Goal: Information Seeking & Learning: Learn about a topic

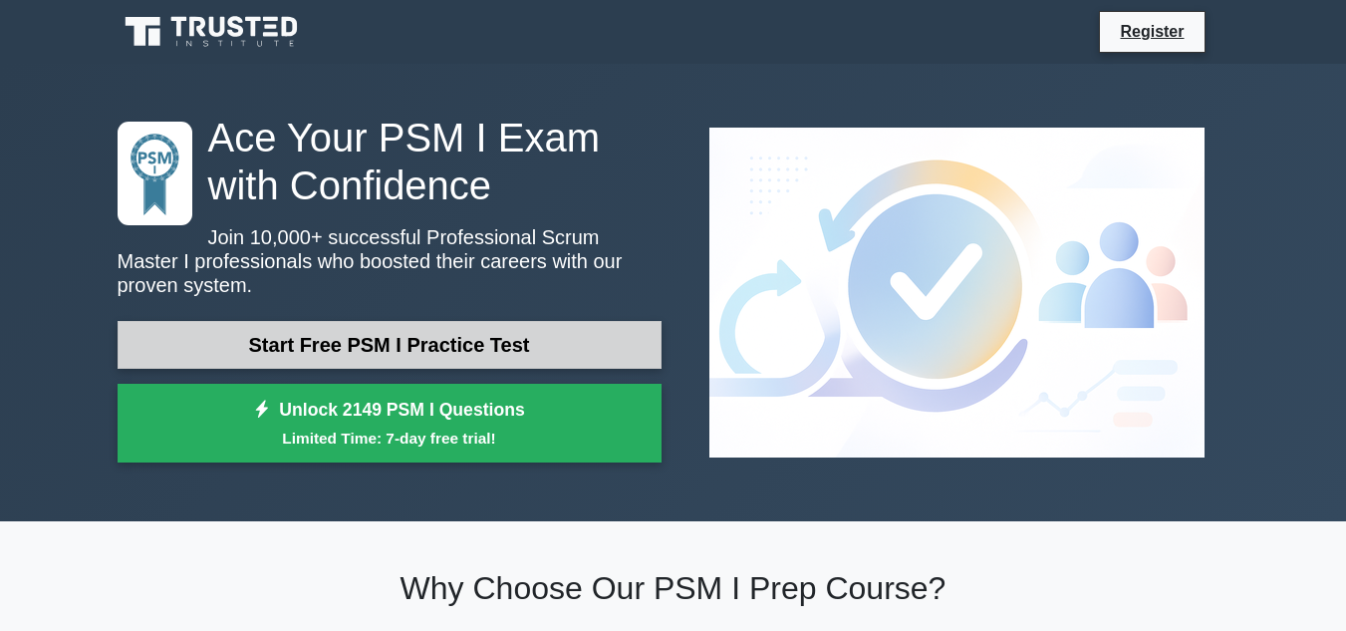
click at [397, 355] on link "Start Free PSM I Practice Test" at bounding box center [390, 345] width 544 height 48
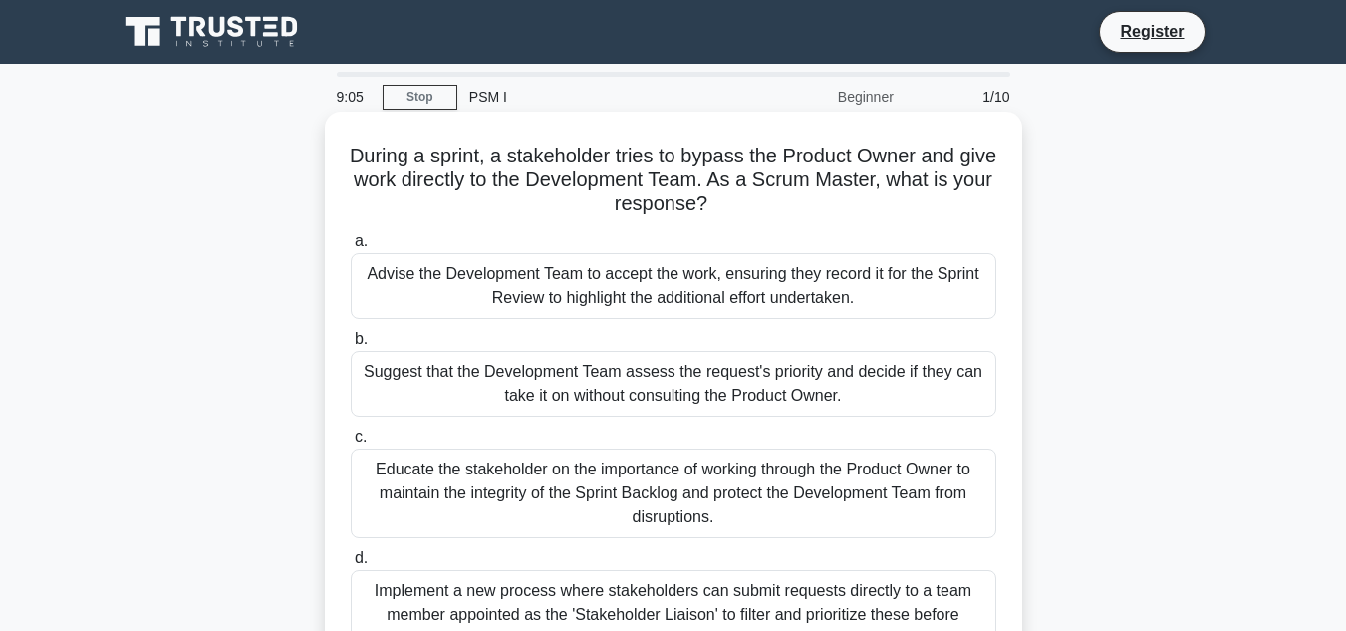
click at [390, 375] on div "Suggest that the Development Team assess the request's priority and decide if t…" at bounding box center [674, 384] width 646 height 66
click at [351, 346] on input "b. Suggest that the Development Team assess the request's priority and decide i…" at bounding box center [351, 339] width 0 height 13
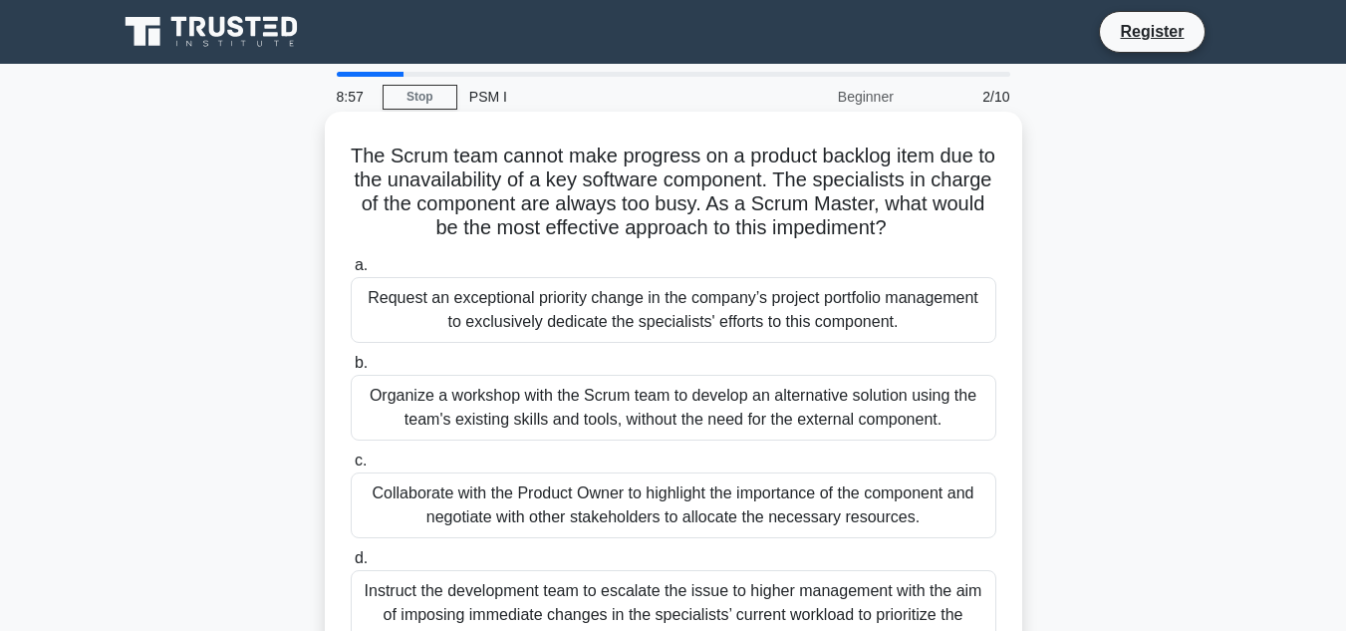
click at [370, 390] on div "Organize a workshop with the Scrum team to develop an alternative solution usin…" at bounding box center [674, 408] width 646 height 66
click at [351, 370] on input "b. Organize a workshop with the Scrum team to develop an alternative solution u…" at bounding box center [351, 363] width 0 height 13
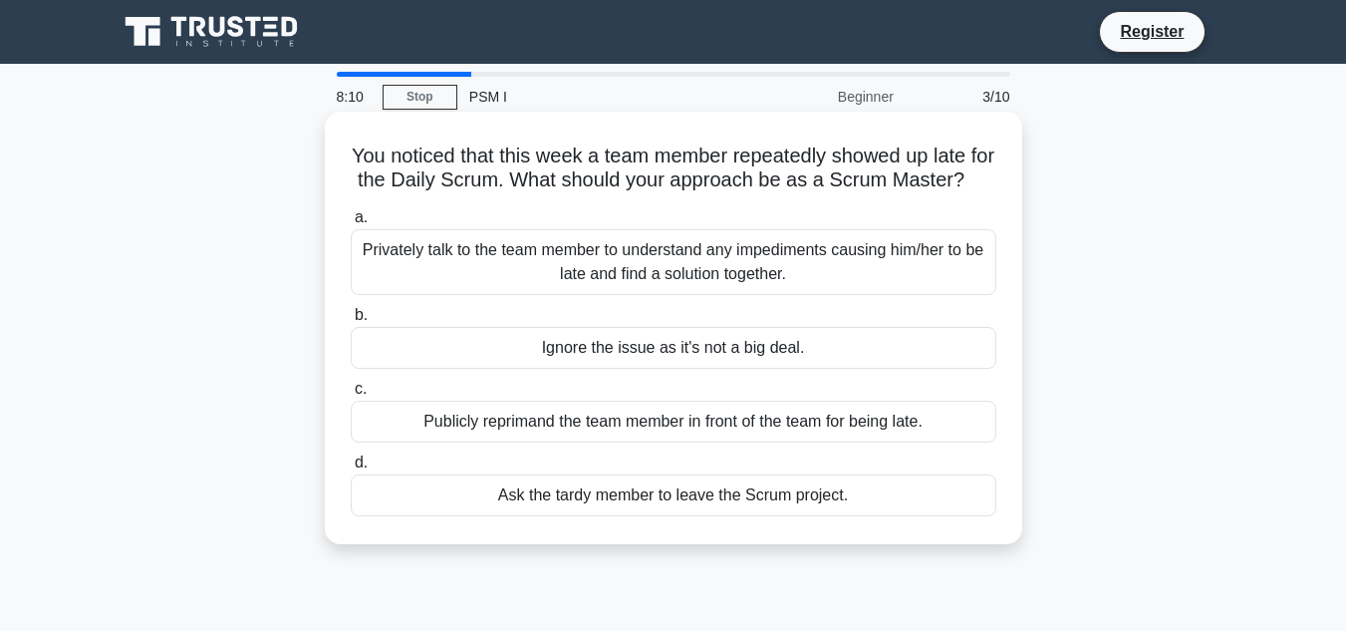
click at [506, 285] on div "Privately talk to the team member to understand any impediments causing him/her…" at bounding box center [674, 262] width 646 height 66
click at [351, 224] on input "a. Privately talk to the team member to understand any impediments causing him/…" at bounding box center [351, 217] width 0 height 13
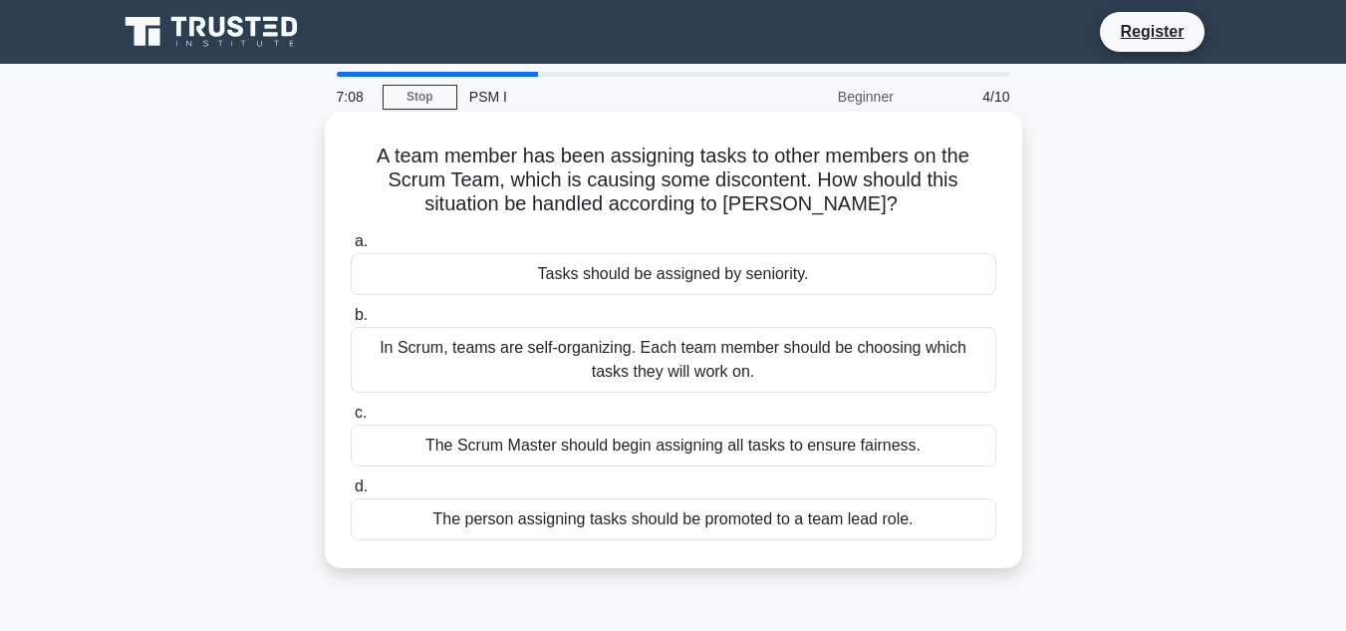
click at [494, 358] on div "In Scrum, teams are self-organizing. Each team member should be choosing which …" at bounding box center [674, 360] width 646 height 66
click at [351, 322] on input "b. In Scrum, teams are self-organizing. Each team member should be choosing whi…" at bounding box center [351, 315] width 0 height 13
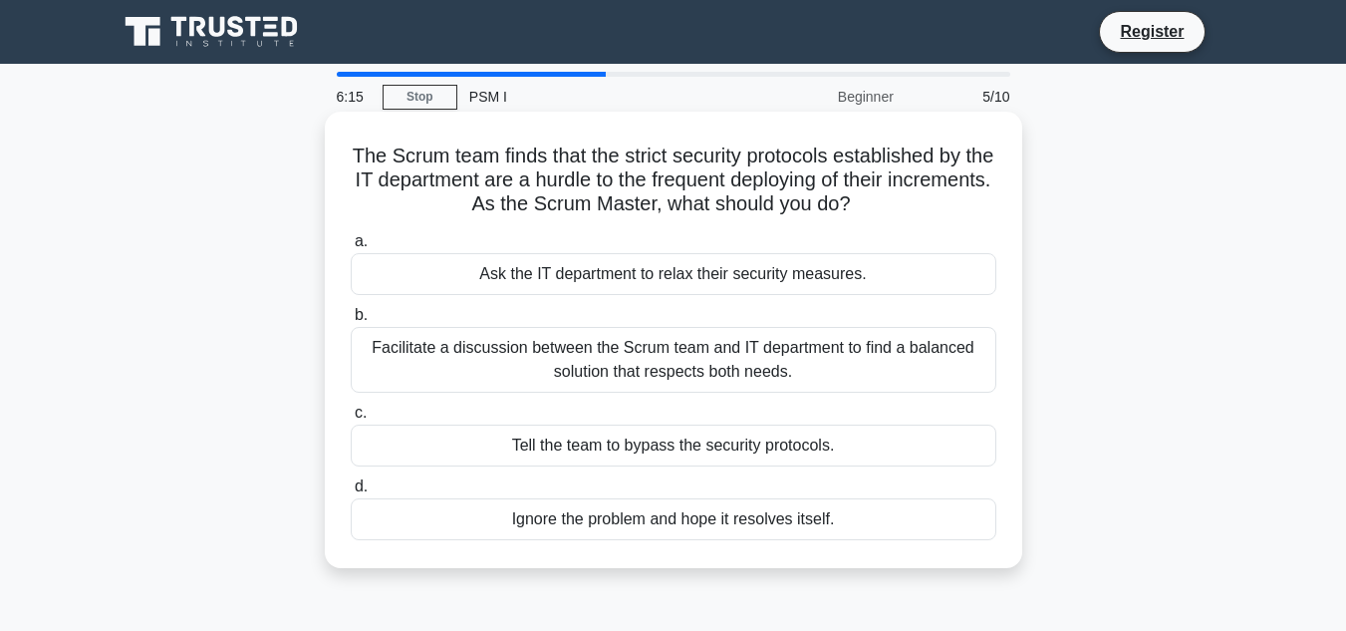
click at [395, 349] on div "Facilitate a discussion between the Scrum team and IT department to find a bala…" at bounding box center [674, 360] width 646 height 66
click at [351, 322] on input "b. Facilitate a discussion between the Scrum team and IT department to find a b…" at bounding box center [351, 315] width 0 height 13
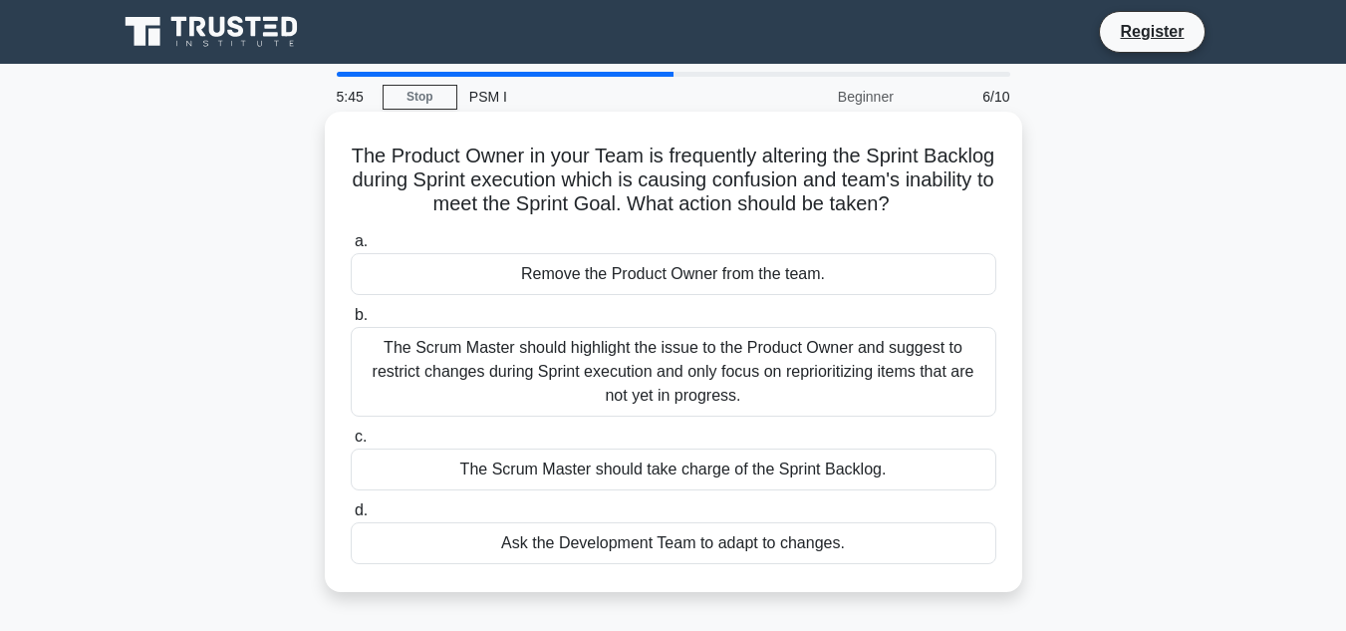
click at [536, 352] on div "The Scrum Master should highlight the issue to the Product Owner and suggest to…" at bounding box center [674, 372] width 646 height 90
click at [351, 322] on input "b. The Scrum Master should highlight the issue to the Product Owner and suggest…" at bounding box center [351, 315] width 0 height 13
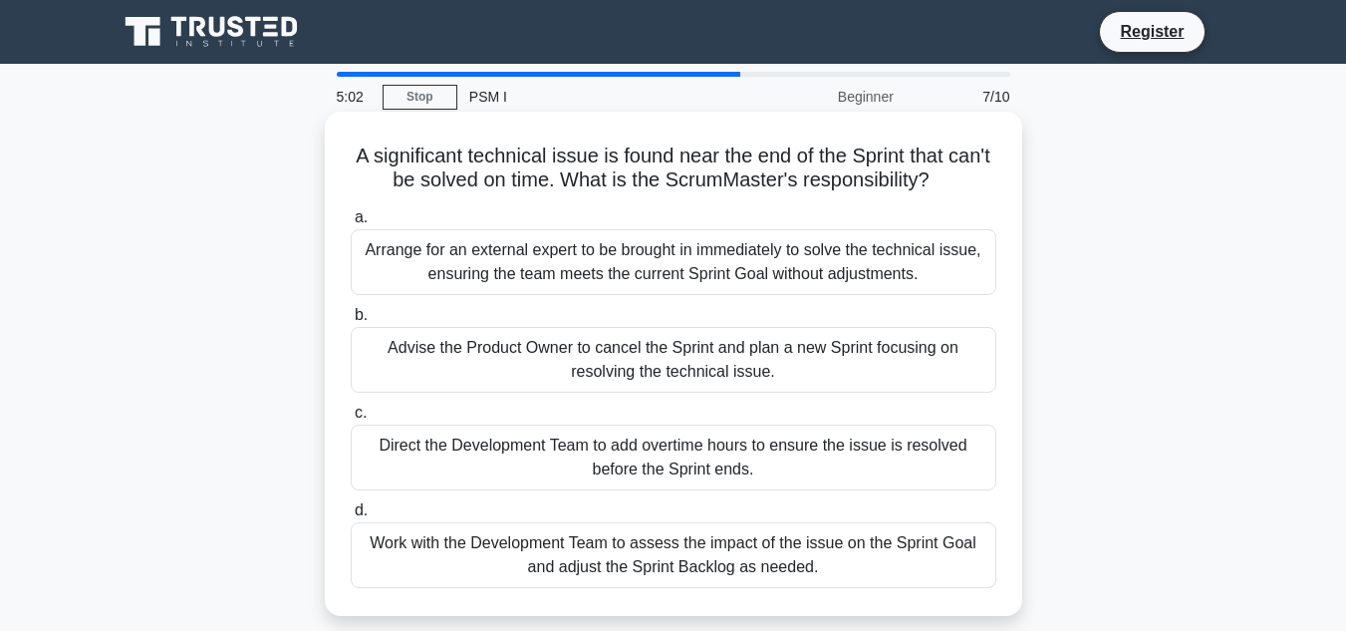
click at [418, 257] on div "Arrange for an external expert to be brought in immediately to solve the techni…" at bounding box center [674, 262] width 646 height 66
click at [351, 224] on input "a. Arrange for an external expert to be brought in immediately to solve the tec…" at bounding box center [351, 217] width 0 height 13
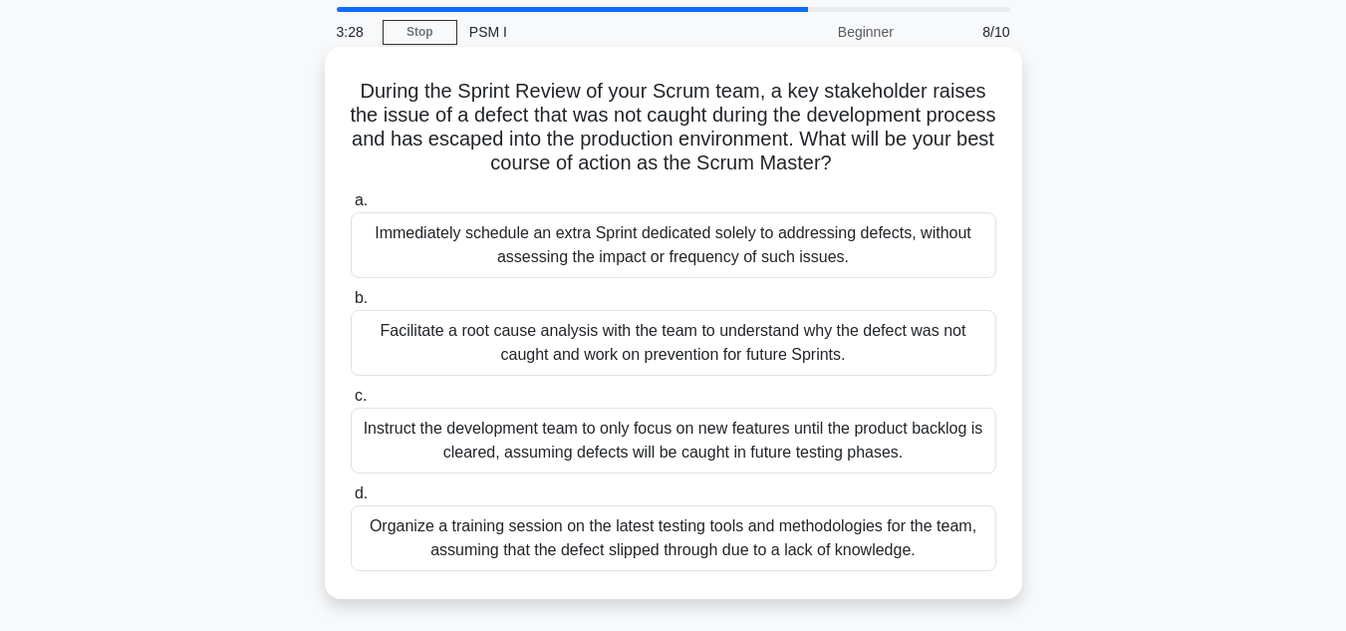
scroll to position [100, 0]
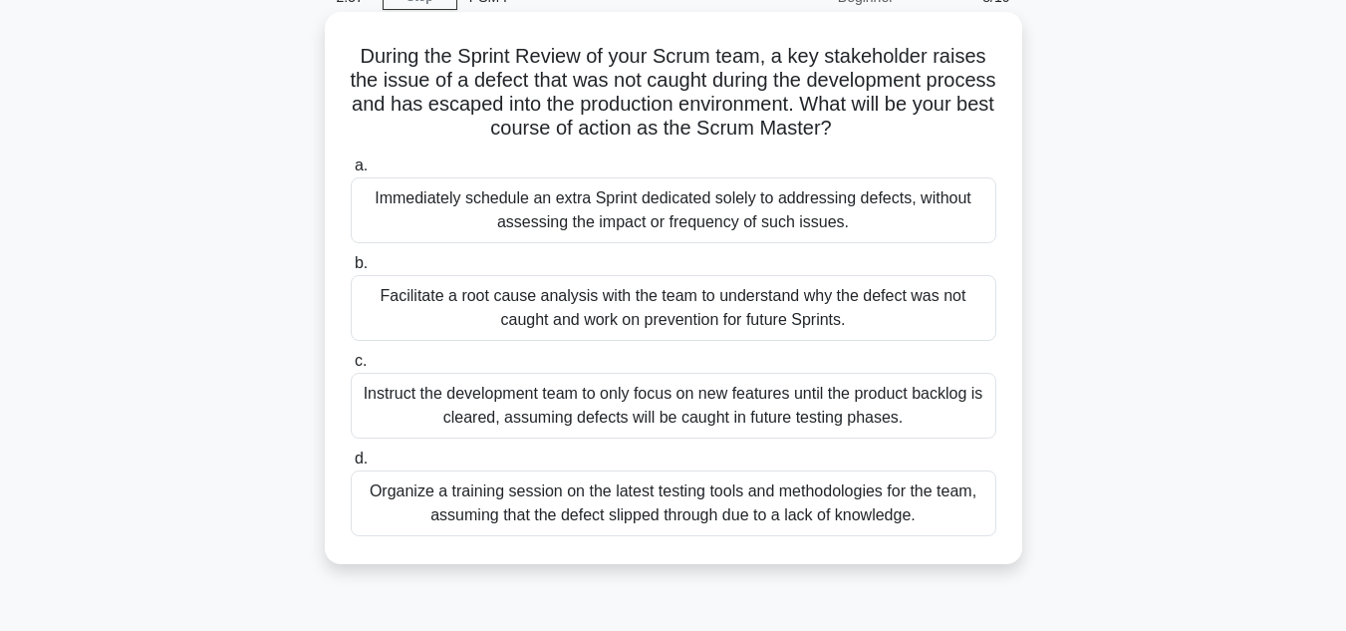
click at [427, 512] on div "Organize a training session on the latest testing tools and methodologies for t…" at bounding box center [674, 503] width 646 height 66
click at [351, 465] on input "d. Organize a training session on the latest testing tools and methodologies fo…" at bounding box center [351, 458] width 0 height 13
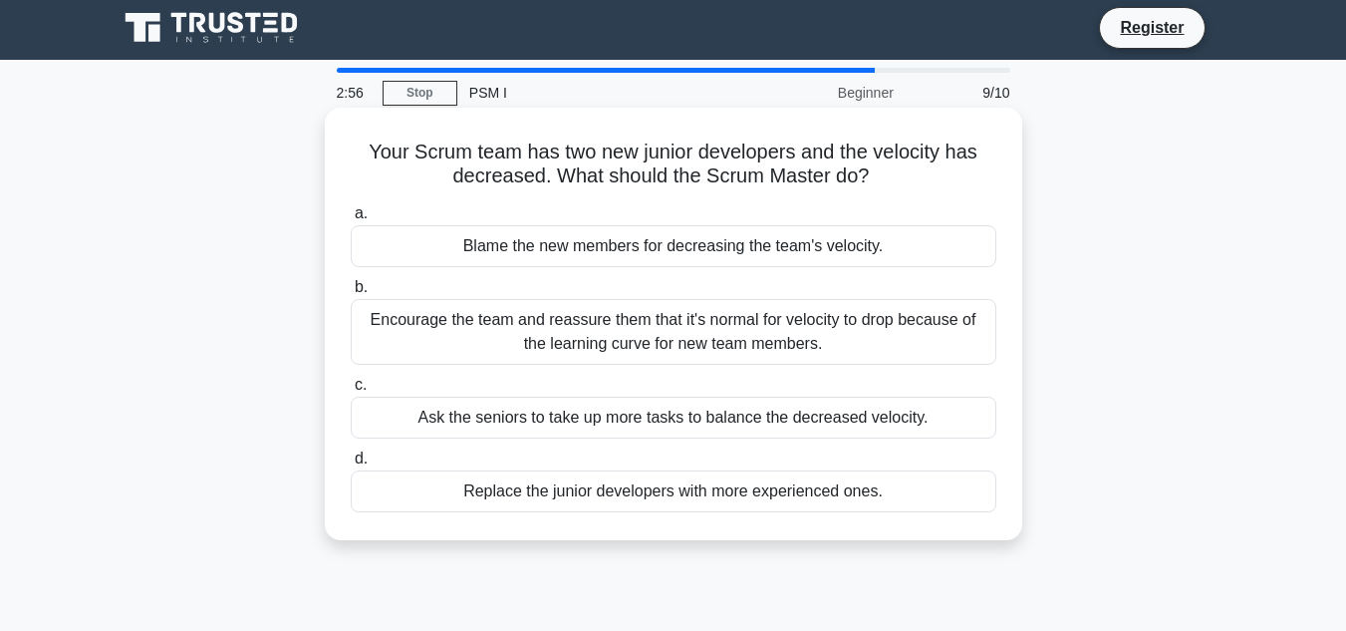
scroll to position [0, 0]
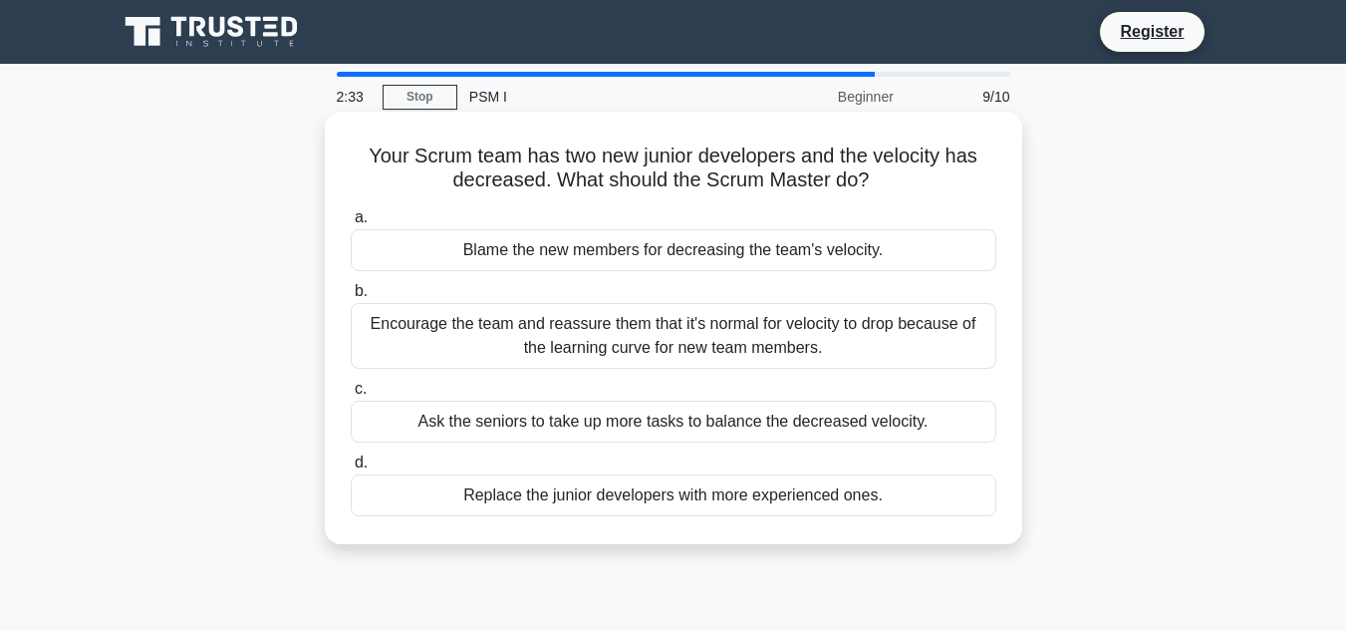
click at [424, 341] on div "Encourage the team and reassure them that it's normal for velocity to drop beca…" at bounding box center [674, 336] width 646 height 66
click at [351, 298] on input "b. Encourage the team and reassure them that it's normal for velocity to drop b…" at bounding box center [351, 291] width 0 height 13
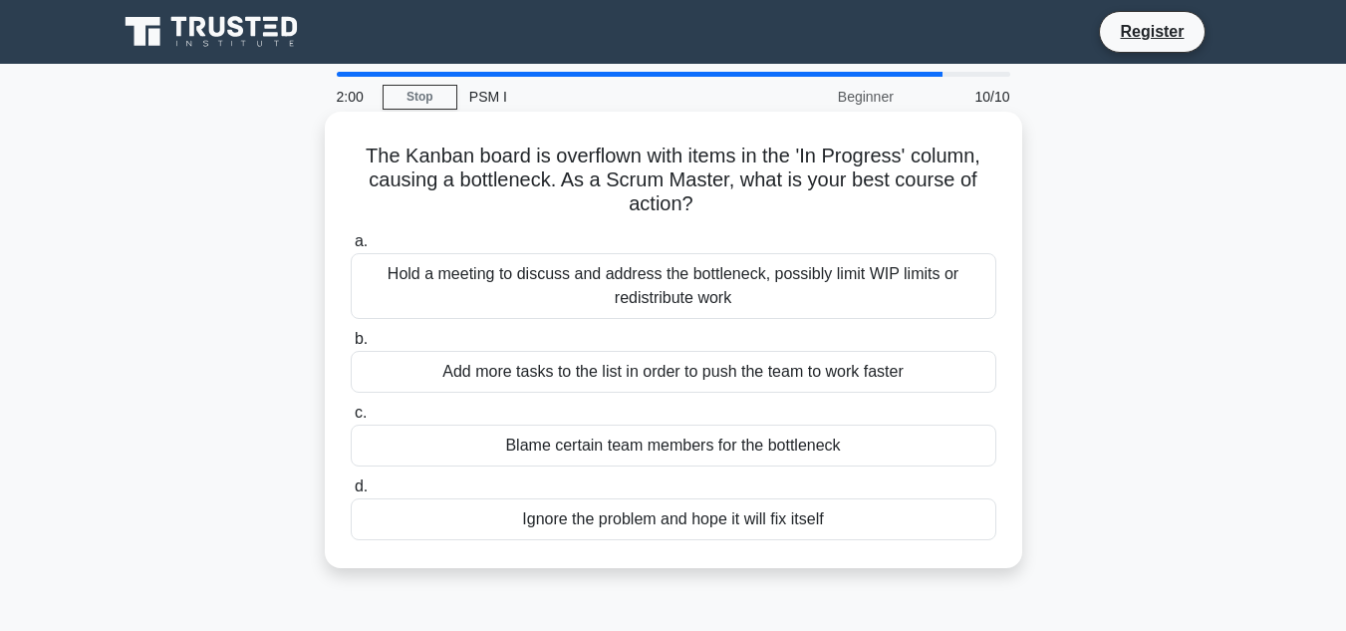
click at [507, 445] on div "Blame certain team members for the bottleneck" at bounding box center [674, 445] width 646 height 42
click at [351, 420] on input "c. Blame certain team members for the bottleneck" at bounding box center [351, 413] width 0 height 13
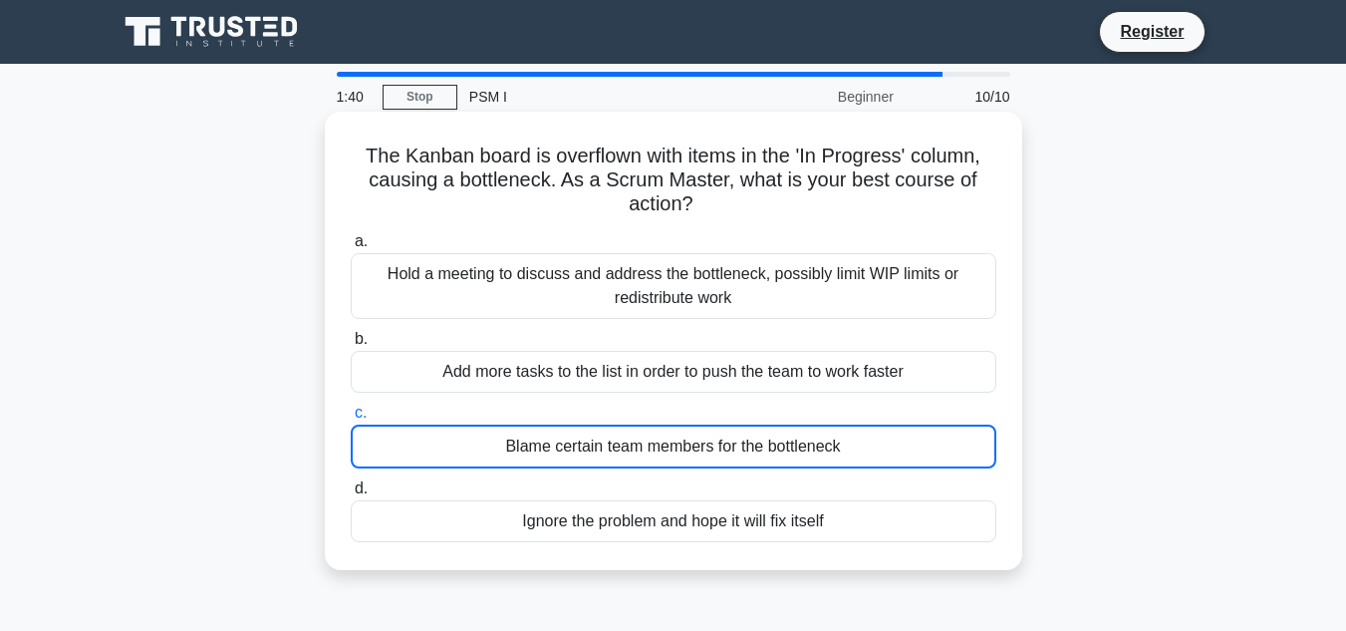
click at [546, 293] on div "Hold a meeting to discuss and address the bottleneck, possibly limit WIP limits…" at bounding box center [674, 286] width 646 height 66
click at [351, 248] on input "a. Hold a meeting to discuss and address the bottleneck, possibly limit WIP lim…" at bounding box center [351, 241] width 0 height 13
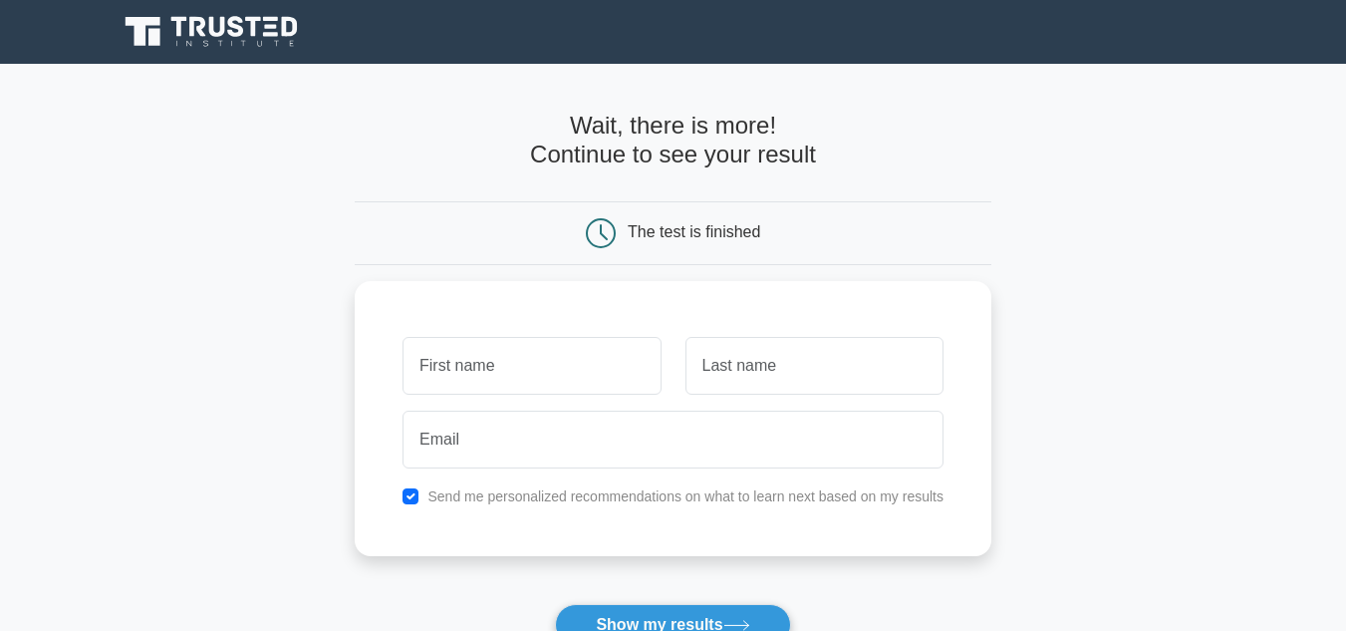
click at [317, 377] on main "Wait, there is more! Continue to see your result The test is finished and the" at bounding box center [673, 422] width 1346 height 717
click at [366, 375] on div "Send me personalized recommendations on what to learn next based on my results" at bounding box center [673, 413] width 637 height 275
click at [563, 227] on div "The test is finished" at bounding box center [673, 233] width 424 height 30
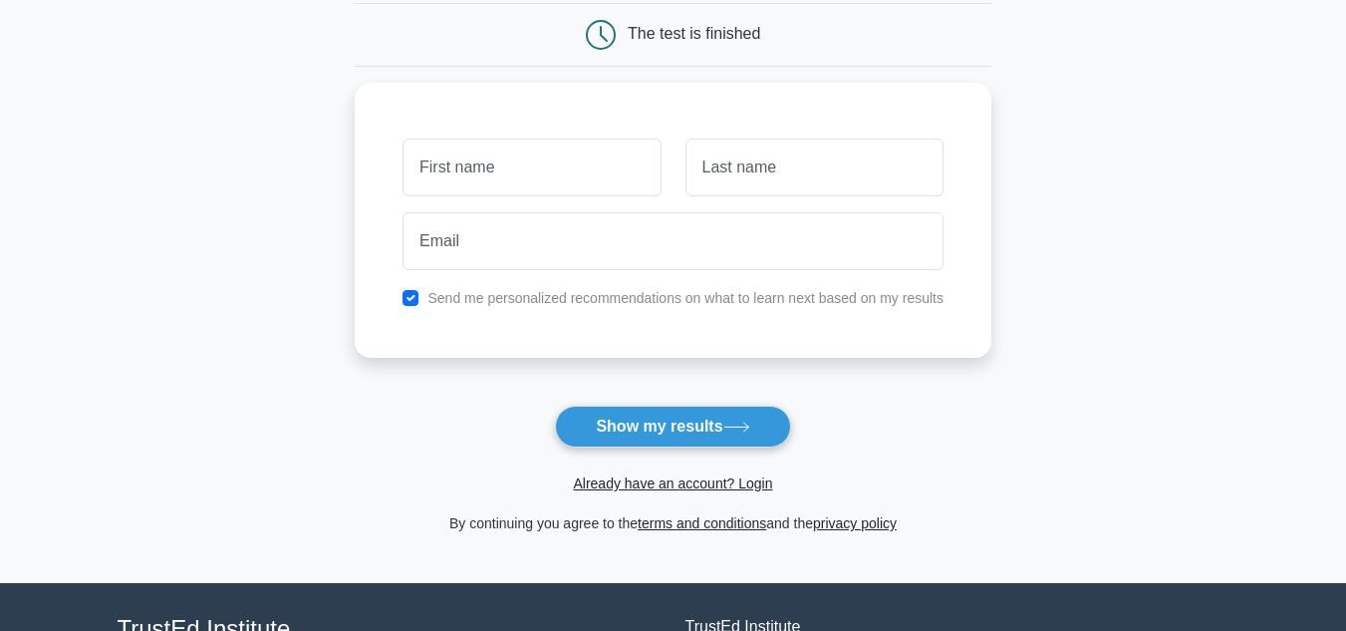
scroll to position [199, 0]
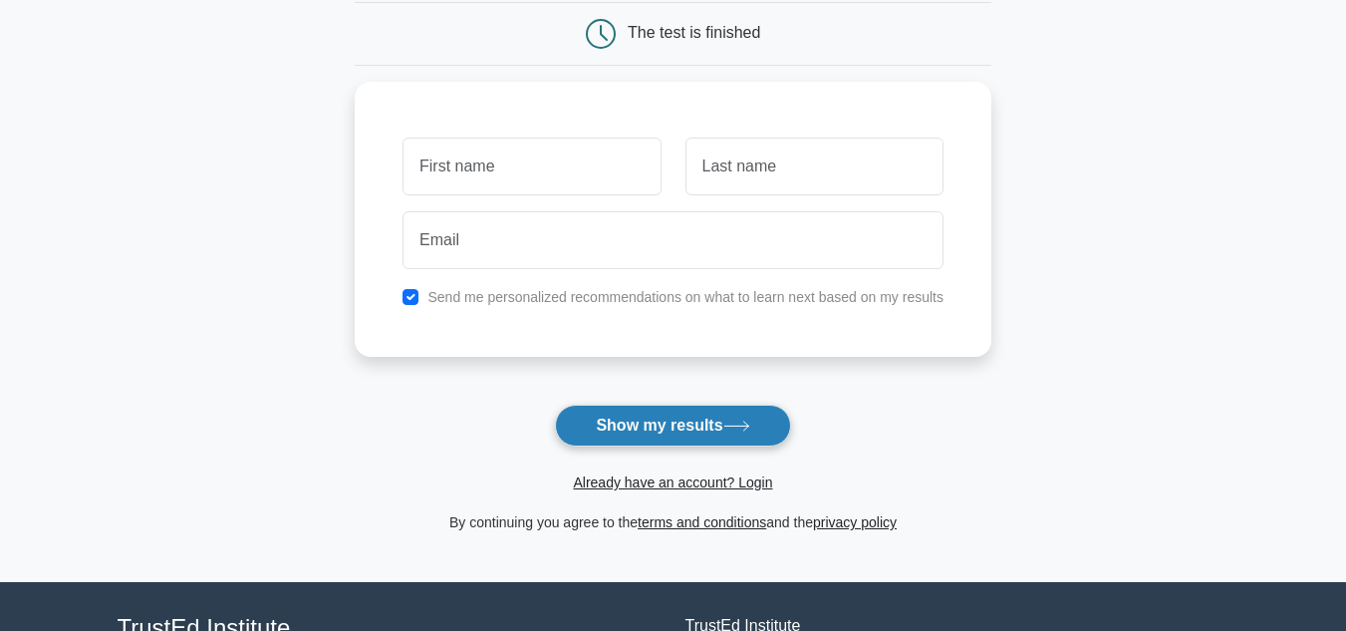
click at [623, 424] on button "Show my results" at bounding box center [672, 426] width 235 height 42
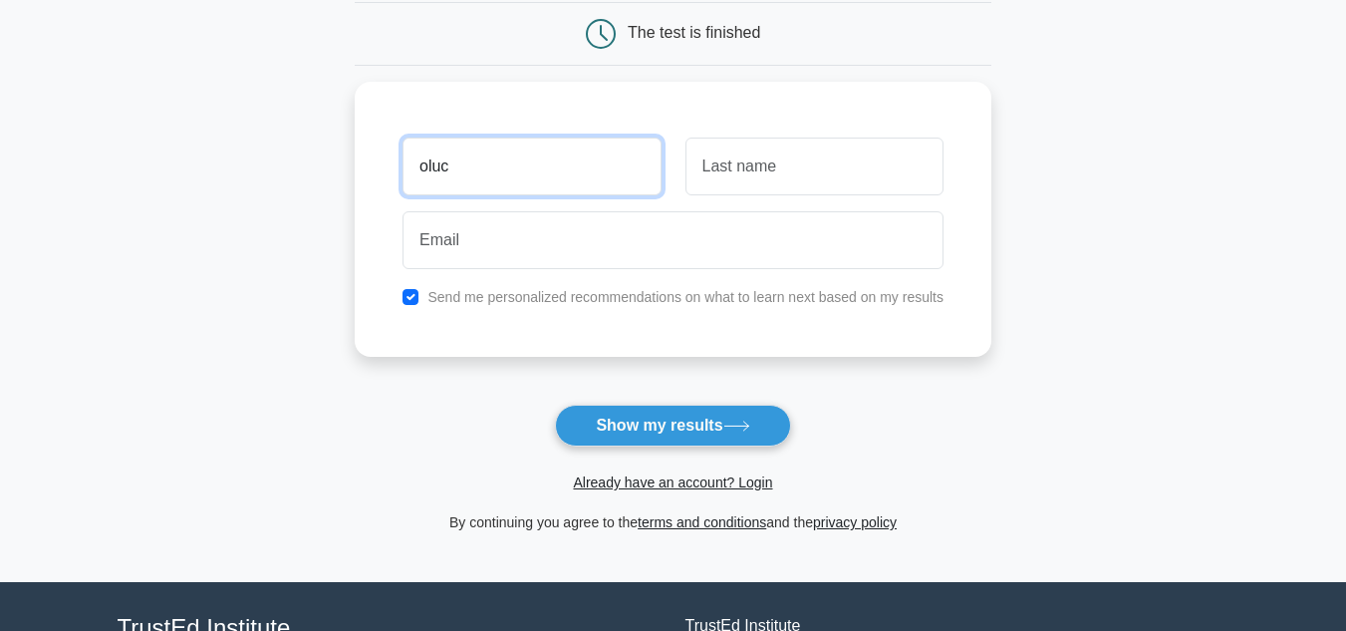
type input "oluc"
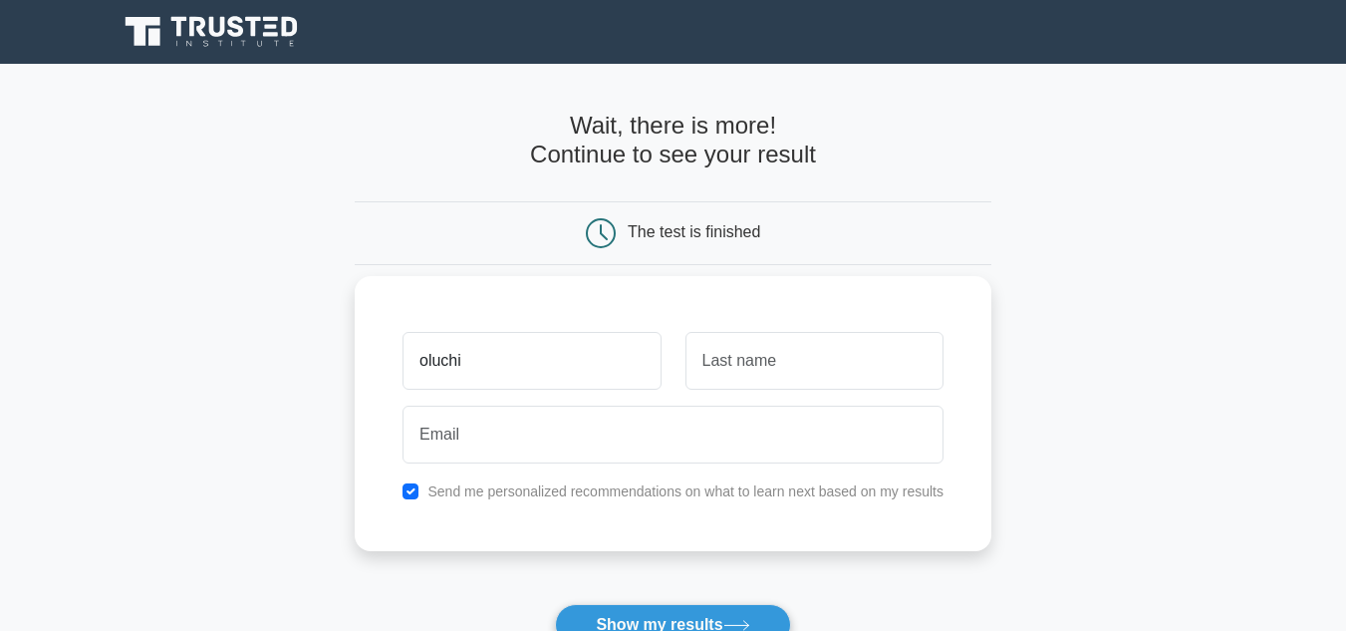
type input "oluchi"
click at [770, 355] on input "text" at bounding box center [815, 361] width 258 height 58
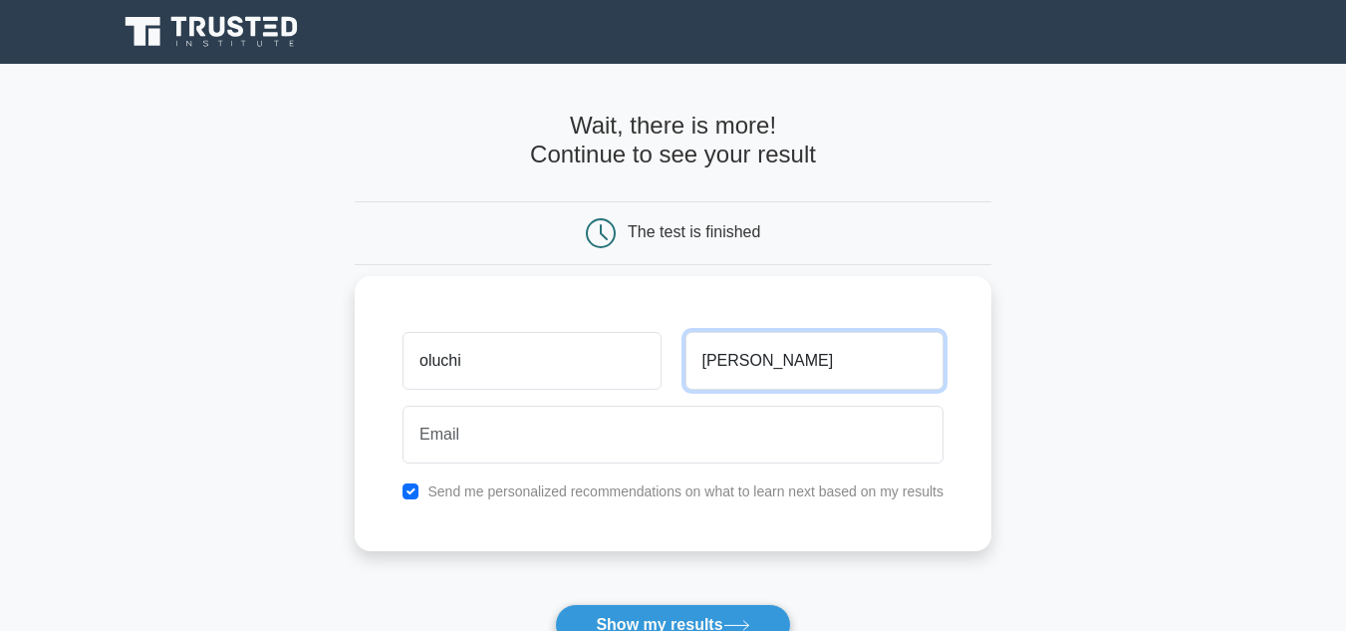
type input "jennifer"
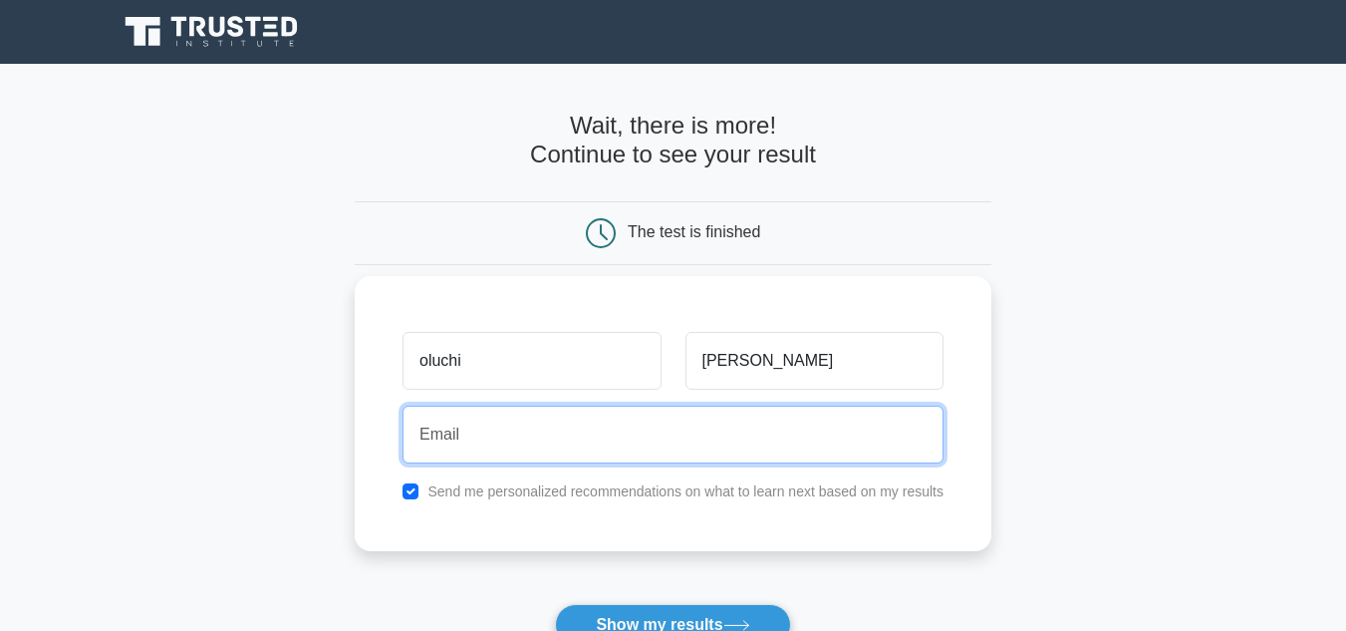
click at [556, 423] on input "email" at bounding box center [673, 435] width 541 height 58
type input "ugwuoluchi512@gmail.com"
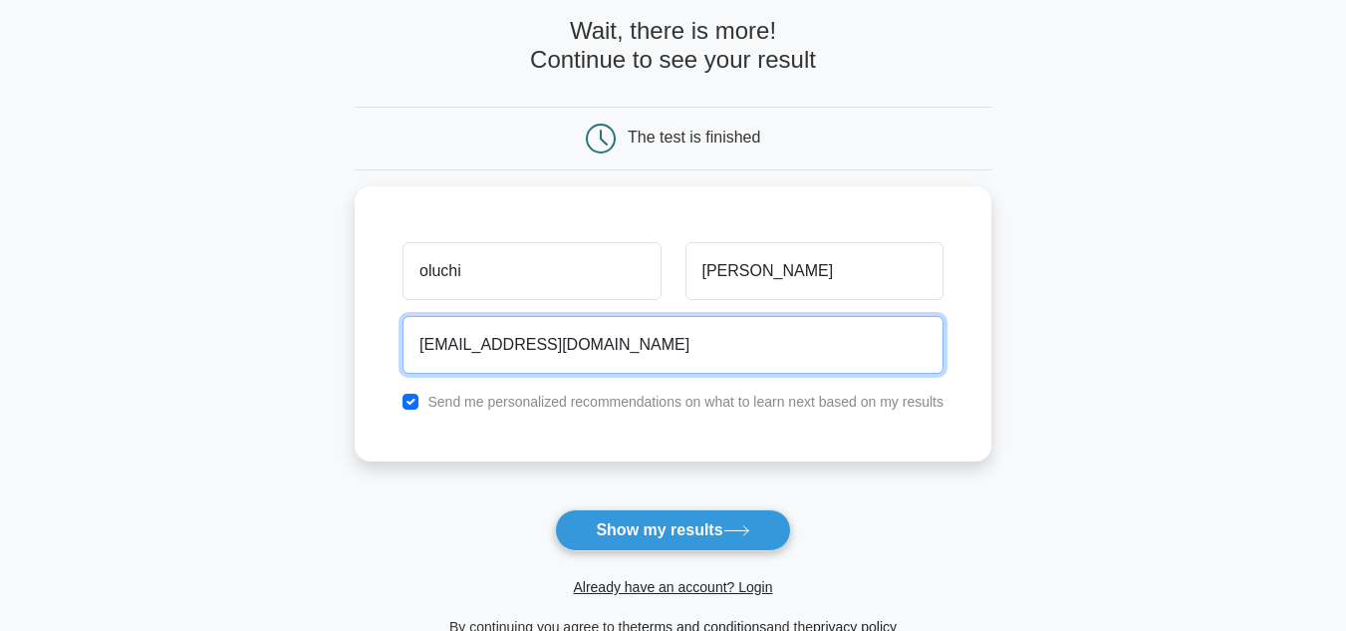
scroll to position [199, 0]
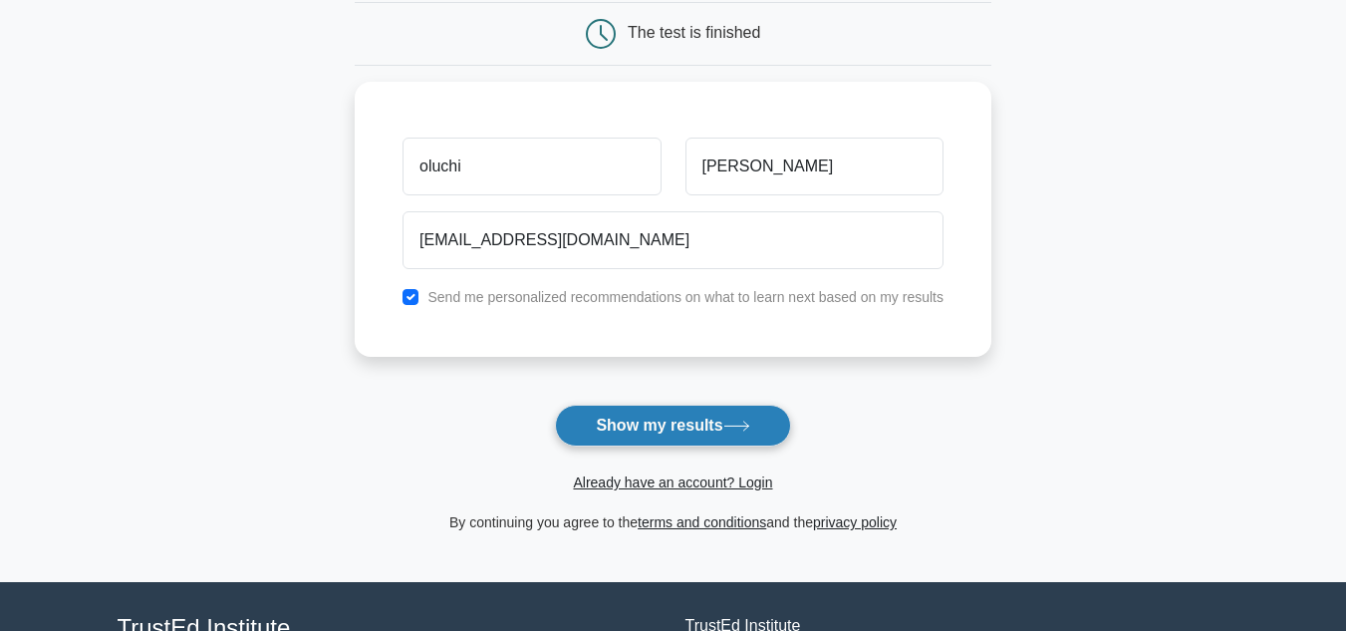
click at [651, 438] on button "Show my results" at bounding box center [672, 426] width 235 height 42
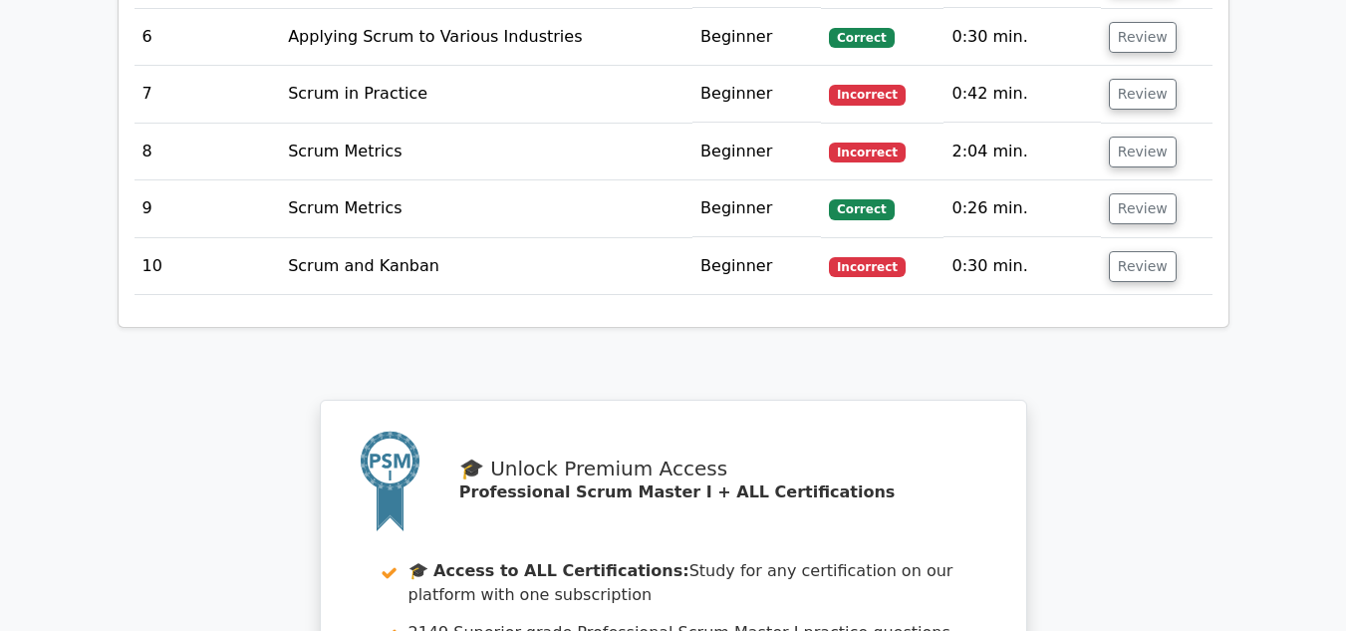
scroll to position [3189, 0]
